Goal: Use online tool/utility: Use online tool/utility

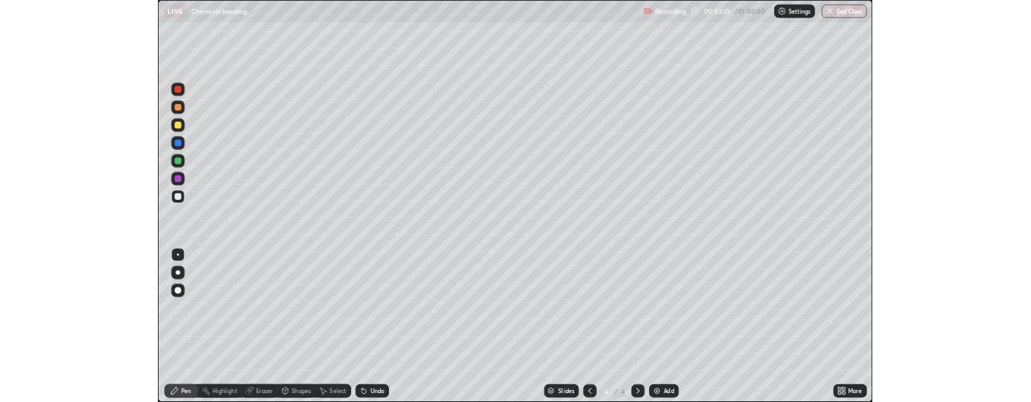
scroll to position [580, 1031]
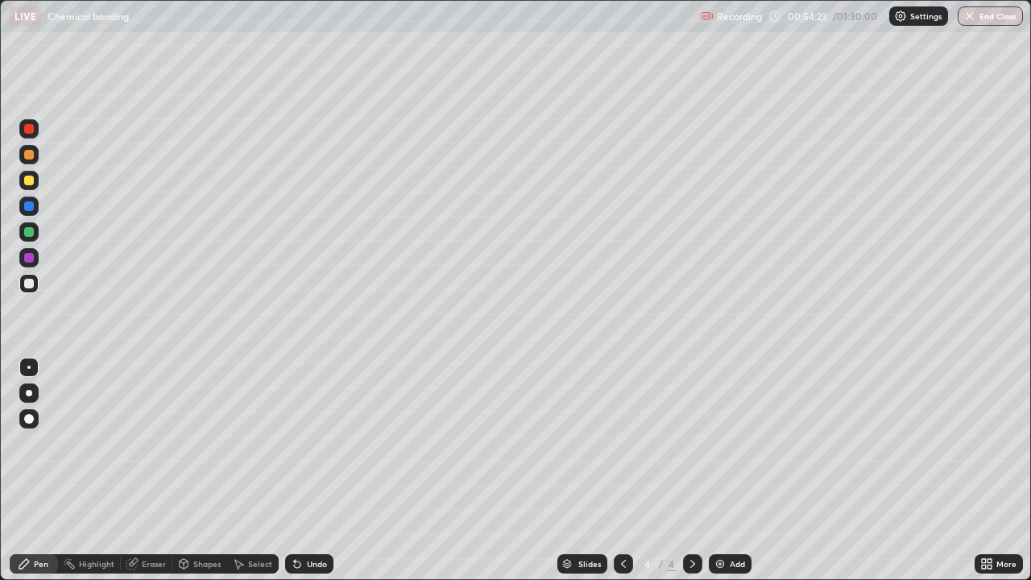
click at [309, 562] on div "Undo" at bounding box center [317, 564] width 20 height 8
click at [305, 558] on div "Undo" at bounding box center [309, 563] width 48 height 19
click at [308, 568] on div "Undo" at bounding box center [317, 564] width 20 height 8
click at [716, 567] on img at bounding box center [720, 564] width 13 height 13
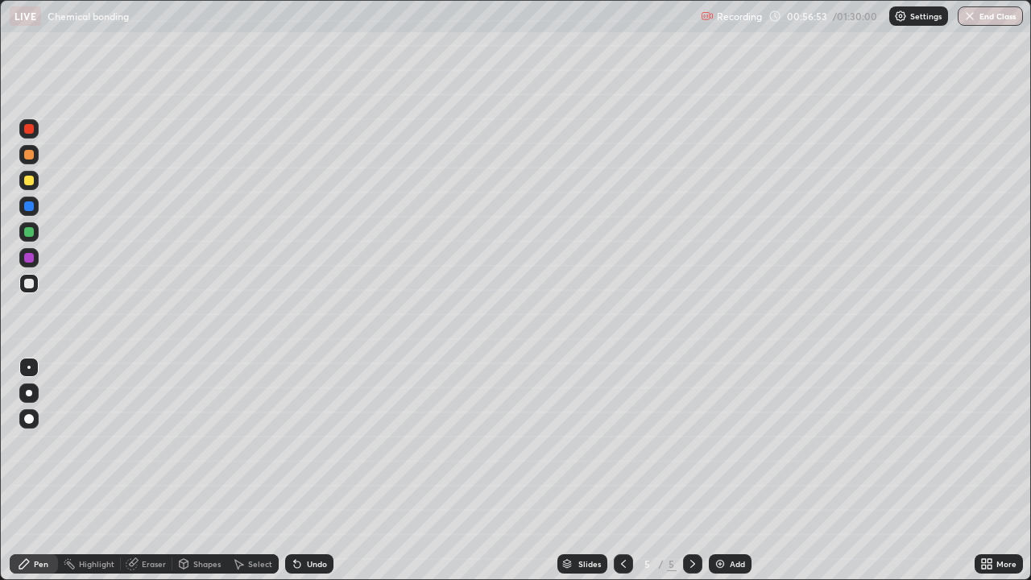
click at [322, 557] on div "Undo" at bounding box center [309, 563] width 48 height 19
click at [25, 154] on div at bounding box center [29, 155] width 10 height 10
click at [301, 565] on icon at bounding box center [297, 564] width 13 height 13
click at [306, 557] on div "Undo" at bounding box center [309, 563] width 48 height 19
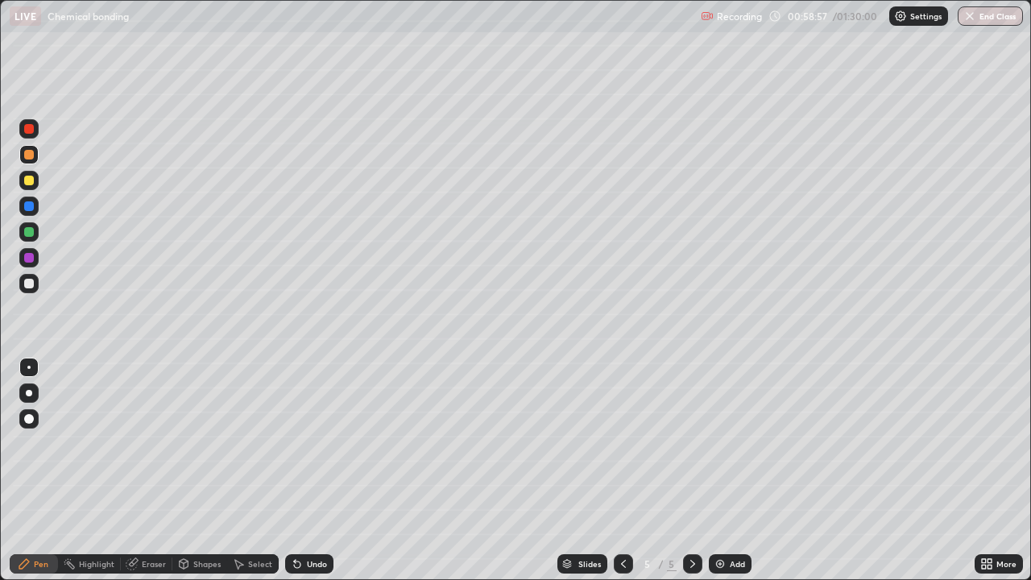
click at [307, 564] on div "Undo" at bounding box center [317, 564] width 20 height 8
click at [307, 560] on div "Undo" at bounding box center [317, 564] width 20 height 8
click at [312, 562] on div "Undo" at bounding box center [317, 564] width 20 height 8
click at [309, 563] on div "Undo" at bounding box center [317, 564] width 20 height 8
click at [307, 568] on div "Undo" at bounding box center [317, 564] width 20 height 8
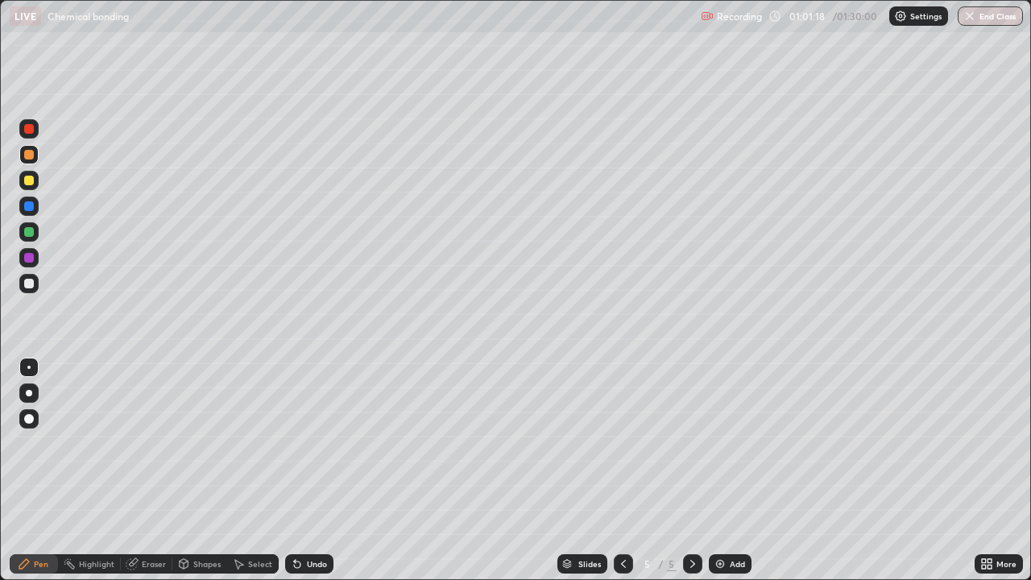
click at [27, 130] on div at bounding box center [29, 129] width 10 height 10
click at [33, 253] on div at bounding box center [28, 257] width 19 height 19
click at [622, 564] on icon at bounding box center [623, 564] width 13 height 13
click at [624, 555] on div at bounding box center [623, 563] width 19 height 19
click at [689, 570] on icon at bounding box center [693, 564] width 13 height 13
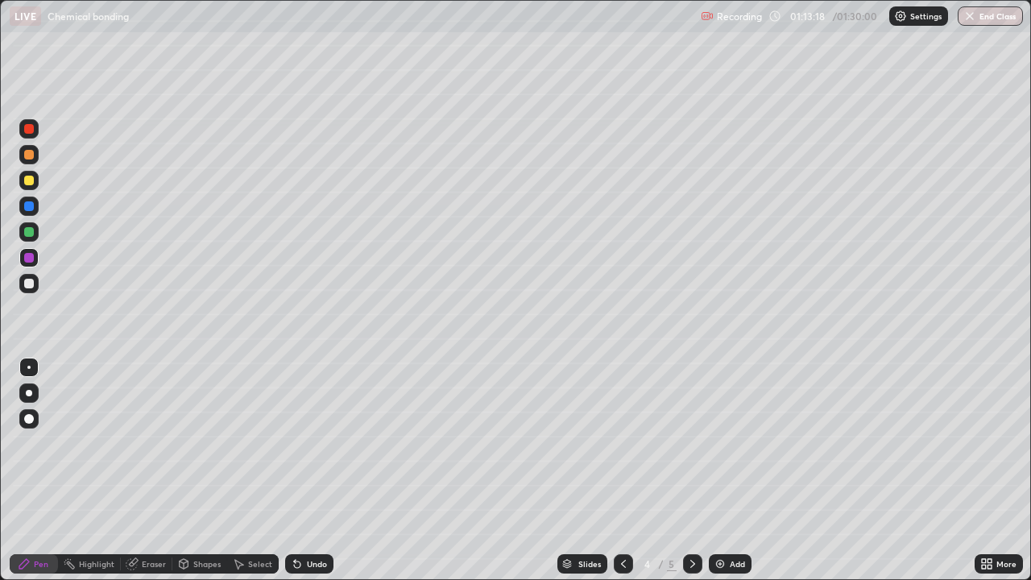
click at [691, 564] on icon at bounding box center [693, 564] width 13 height 13
click at [725, 571] on div "Add" at bounding box center [730, 563] width 43 height 19
click at [722, 562] on img at bounding box center [720, 564] width 13 height 13
click at [312, 564] on div "Undo" at bounding box center [317, 564] width 20 height 8
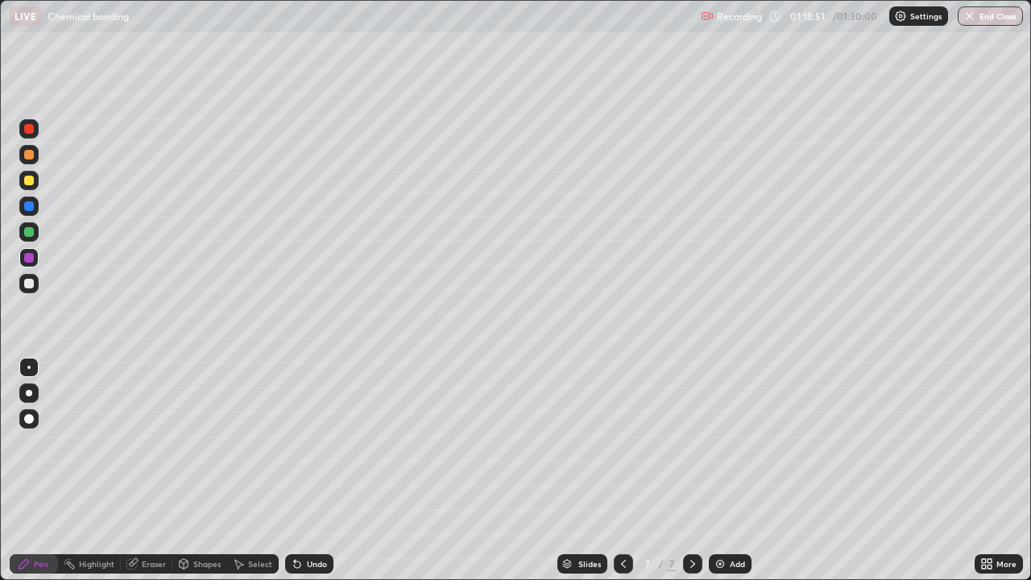
click at [315, 566] on div "Undo" at bounding box center [317, 564] width 20 height 8
click at [303, 560] on div "Undo" at bounding box center [309, 563] width 48 height 19
click at [307, 567] on div "Undo" at bounding box center [317, 564] width 20 height 8
click at [307, 560] on div "Undo" at bounding box center [317, 564] width 20 height 8
click at [317, 564] on div "Undo" at bounding box center [317, 564] width 20 height 8
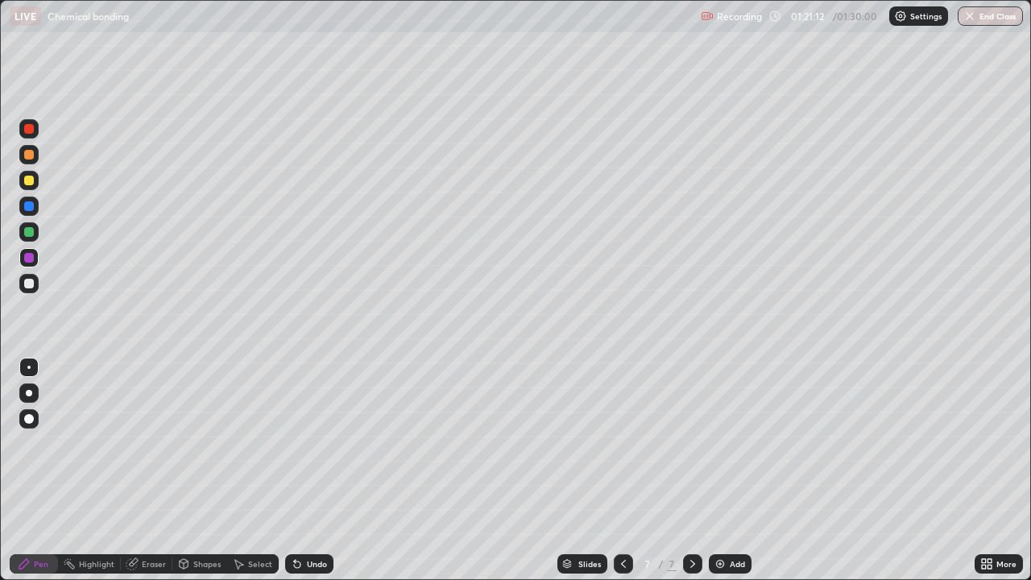
click at [725, 565] on img at bounding box center [720, 564] width 13 height 13
click at [322, 567] on div "Undo" at bounding box center [317, 564] width 20 height 8
click at [319, 570] on div "Undo" at bounding box center [309, 563] width 48 height 19
click at [318, 572] on div "Undo" at bounding box center [309, 563] width 48 height 19
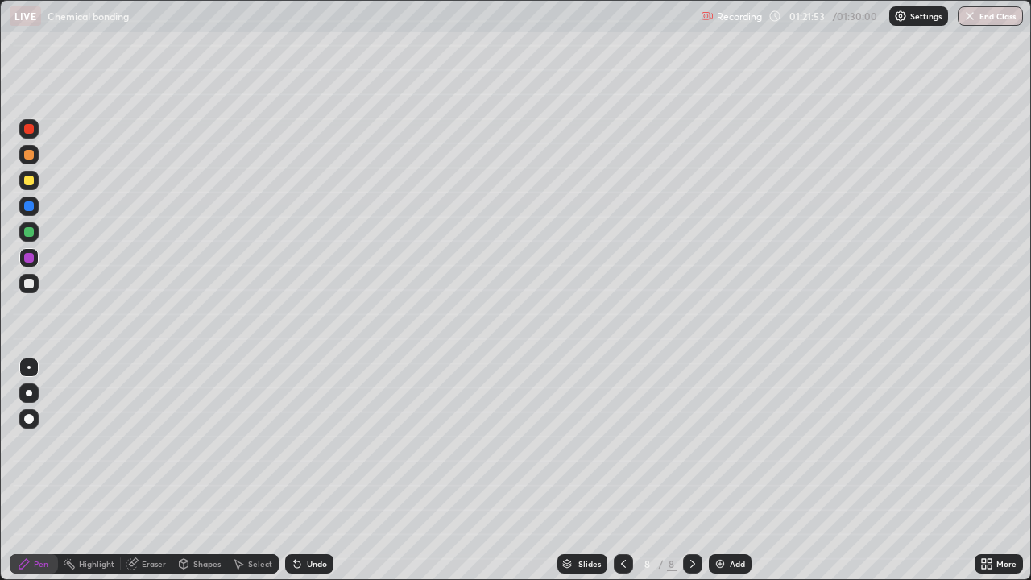
click at [318, 572] on div "Undo" at bounding box center [309, 563] width 48 height 19
click at [313, 564] on div "Undo" at bounding box center [317, 564] width 20 height 8
click at [308, 570] on div "Undo" at bounding box center [309, 563] width 48 height 19
click at [299, 554] on div "Undo" at bounding box center [309, 563] width 48 height 19
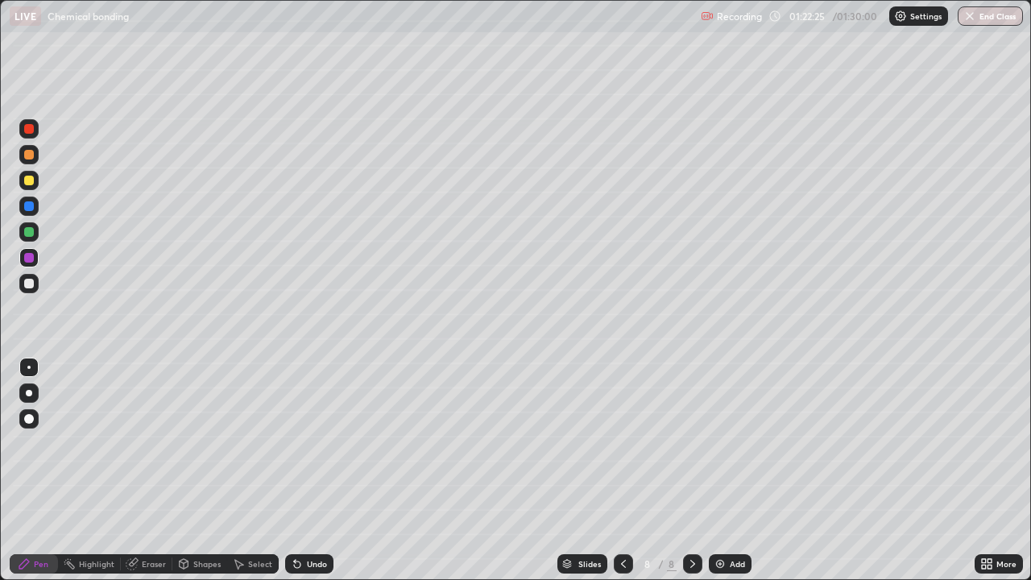
click at [314, 570] on div "Undo" at bounding box center [309, 563] width 48 height 19
click at [147, 560] on div "Eraser" at bounding box center [154, 564] width 24 height 8
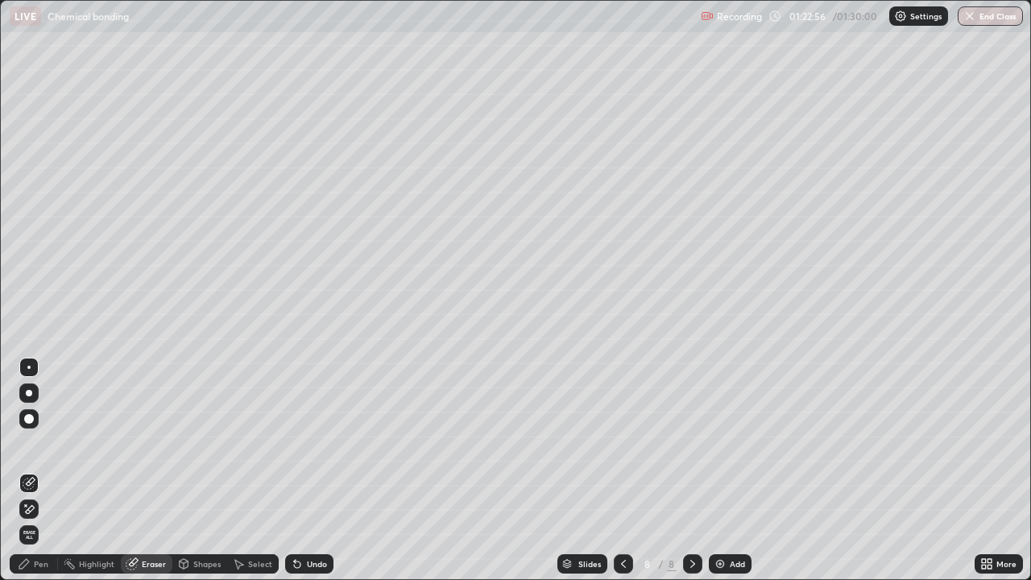
click at [42, 567] on div "Pen" at bounding box center [41, 564] width 15 height 8
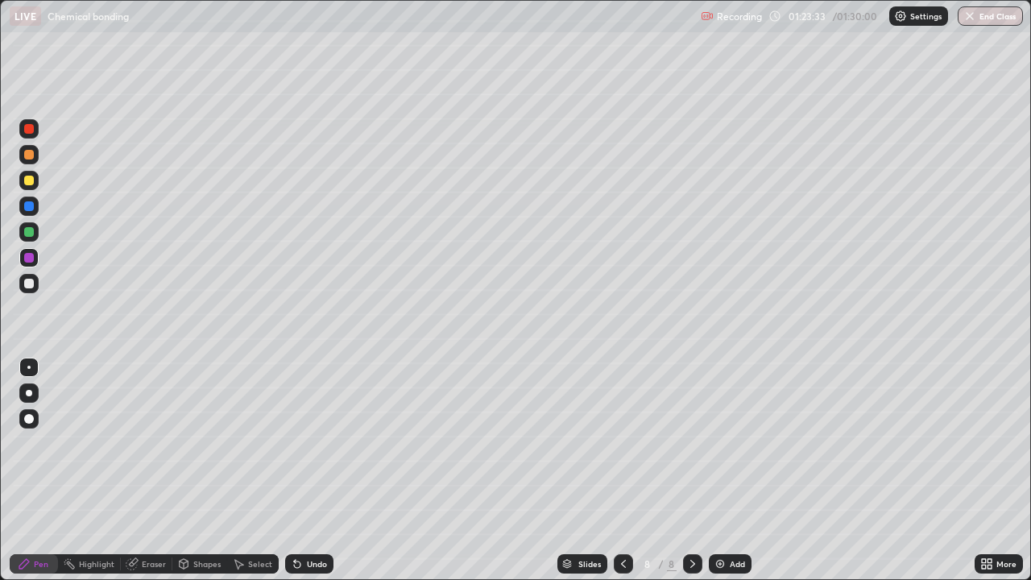
click at [1002, 15] on button "End Class" at bounding box center [990, 15] width 65 height 19
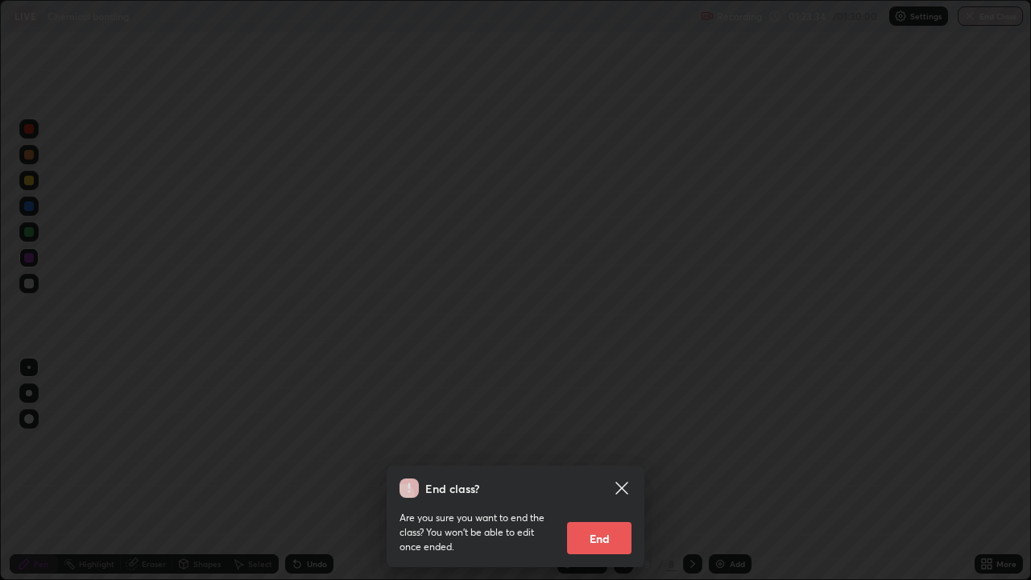
click at [606, 539] on button "End" at bounding box center [599, 538] width 64 height 32
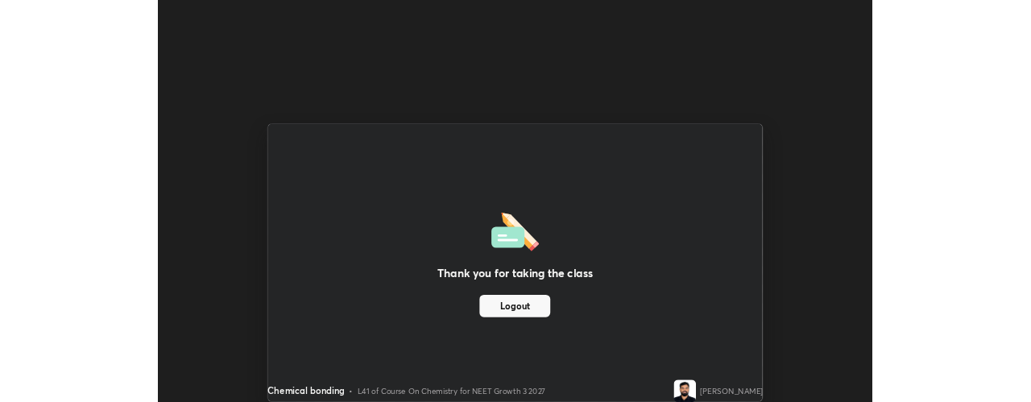
scroll to position [80183, 79553]
